Goal: Task Accomplishment & Management: Manage account settings

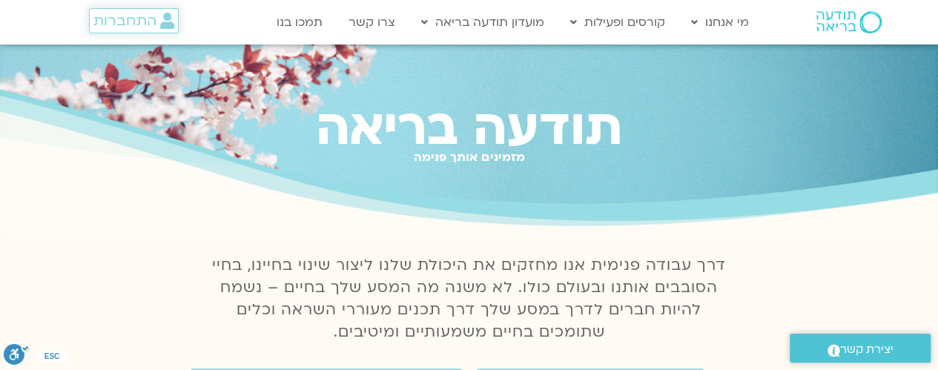
click at [130, 24] on span "התחברות" at bounding box center [124, 21] width 63 height 16
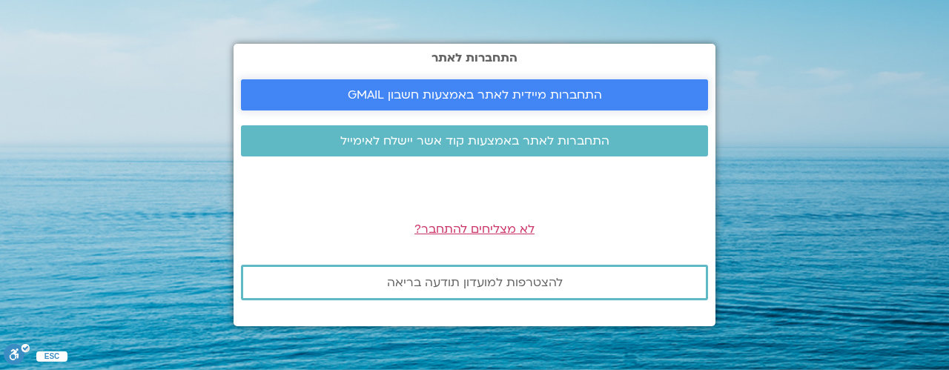
click at [388, 91] on span "התחברות מיידית לאתר באמצעות חשבון GMAIL" at bounding box center [475, 94] width 254 height 13
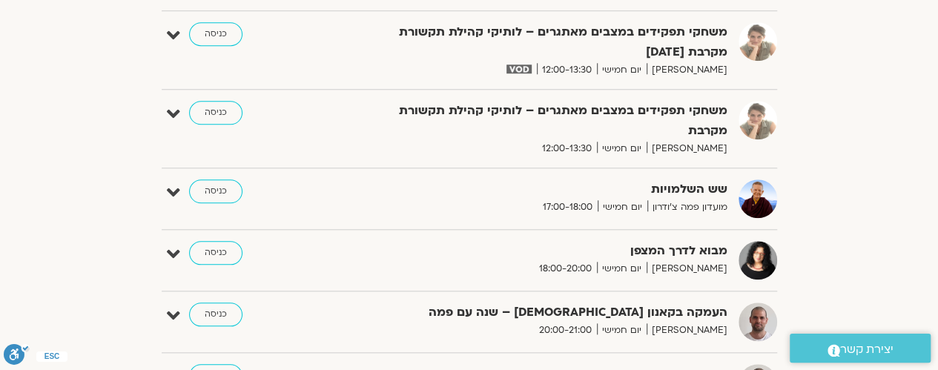
scroll to position [741, 0]
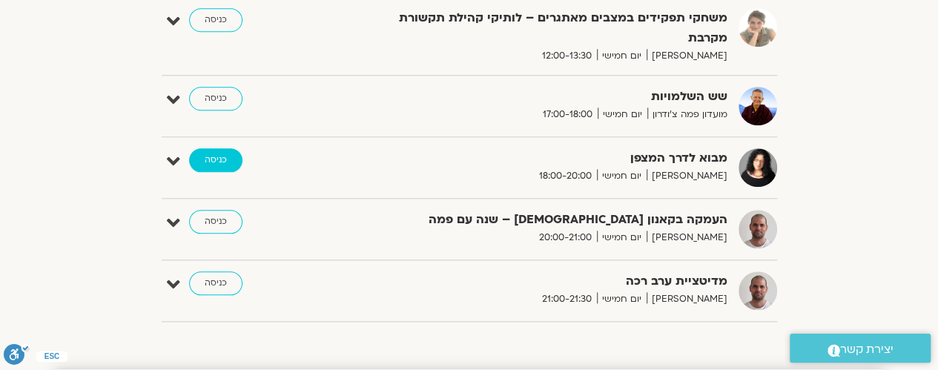
click at [205, 158] on link "כניסה" at bounding box center [215, 160] width 53 height 24
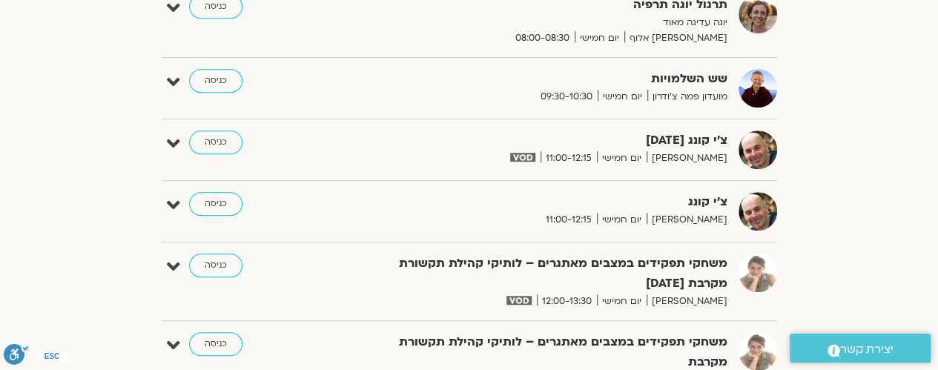
scroll to position [310, 0]
